Goal: Navigation & Orientation: Find specific page/section

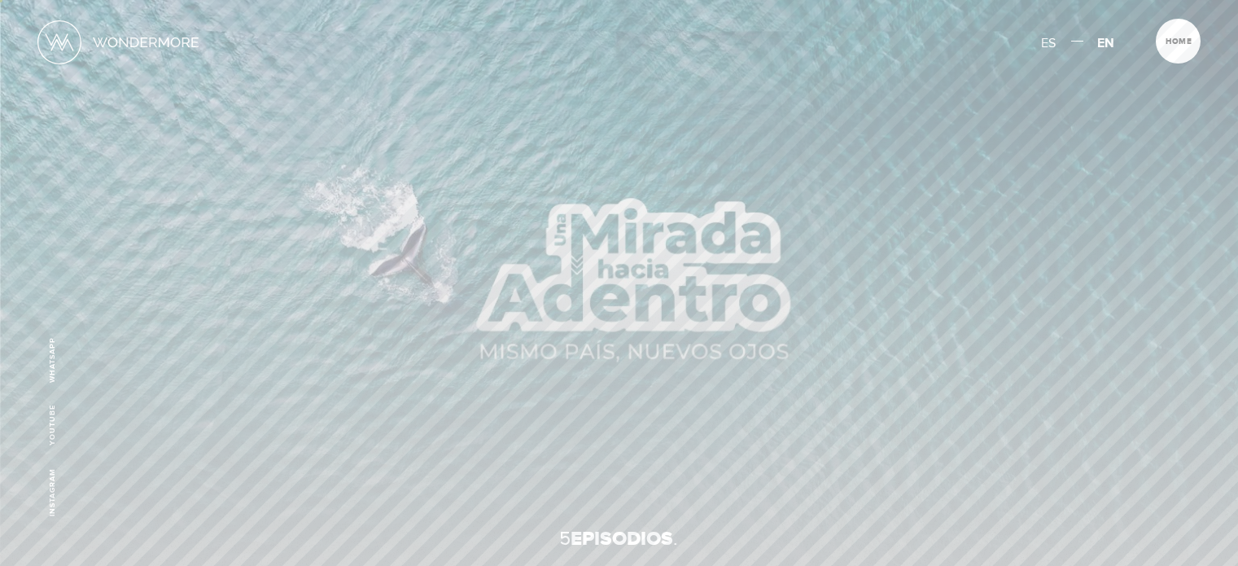
scroll to position [13, 0]
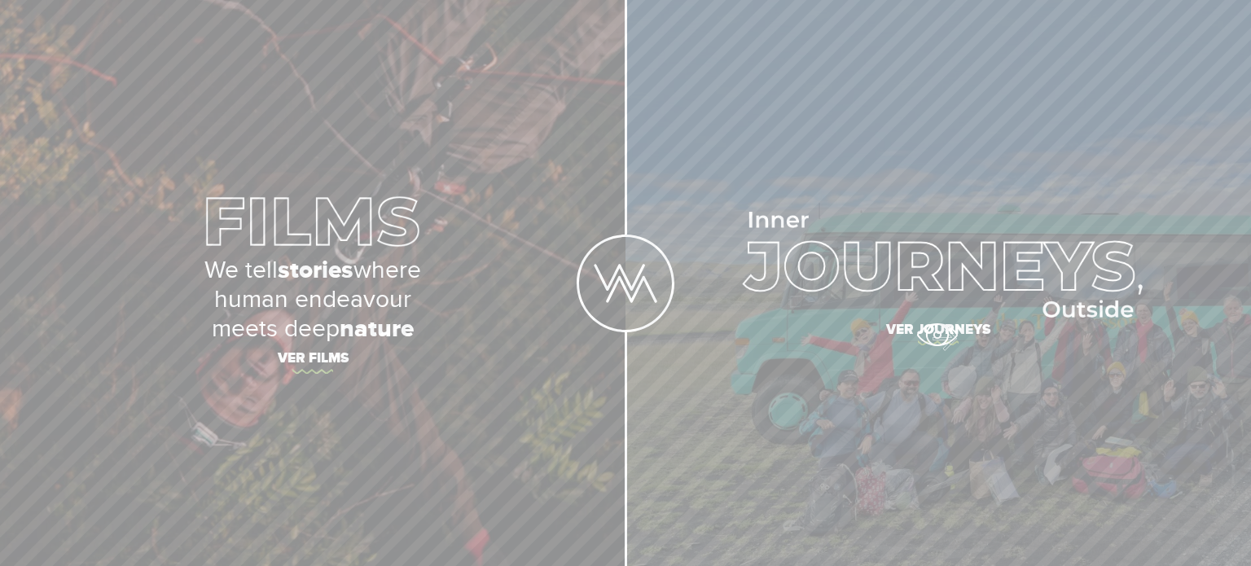
click at [935, 329] on span "Ver journeys" at bounding box center [938, 332] width 570 height 34
